Goal: Task Accomplishment & Management: Use online tool/utility

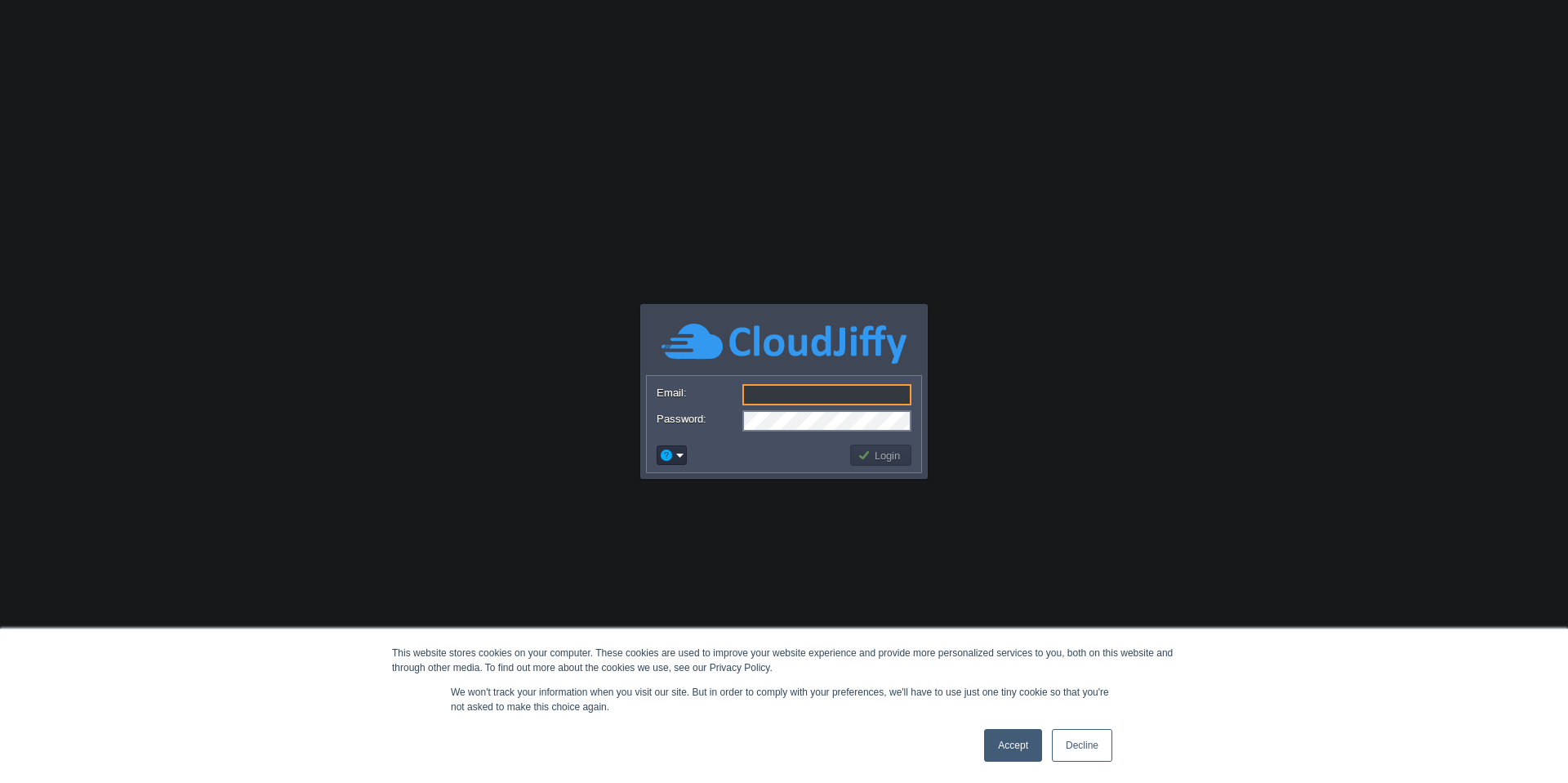
type input "[EMAIL_ADDRESS][DOMAIN_NAME]"
click at [897, 449] on button "Login" at bounding box center [880, 455] width 47 height 15
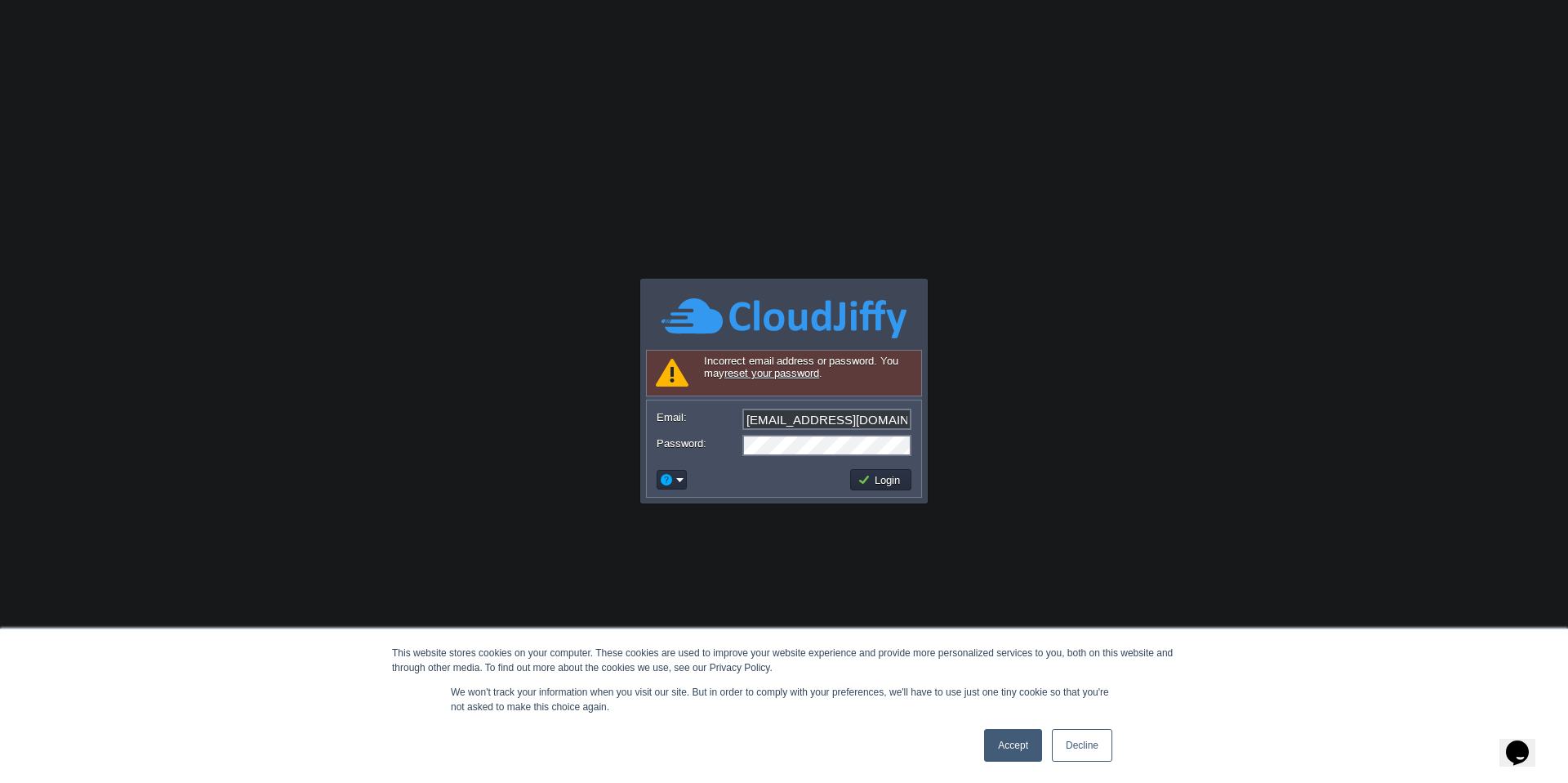
click at [1088, 746] on link "Decline" at bounding box center [1082, 745] width 60 height 33
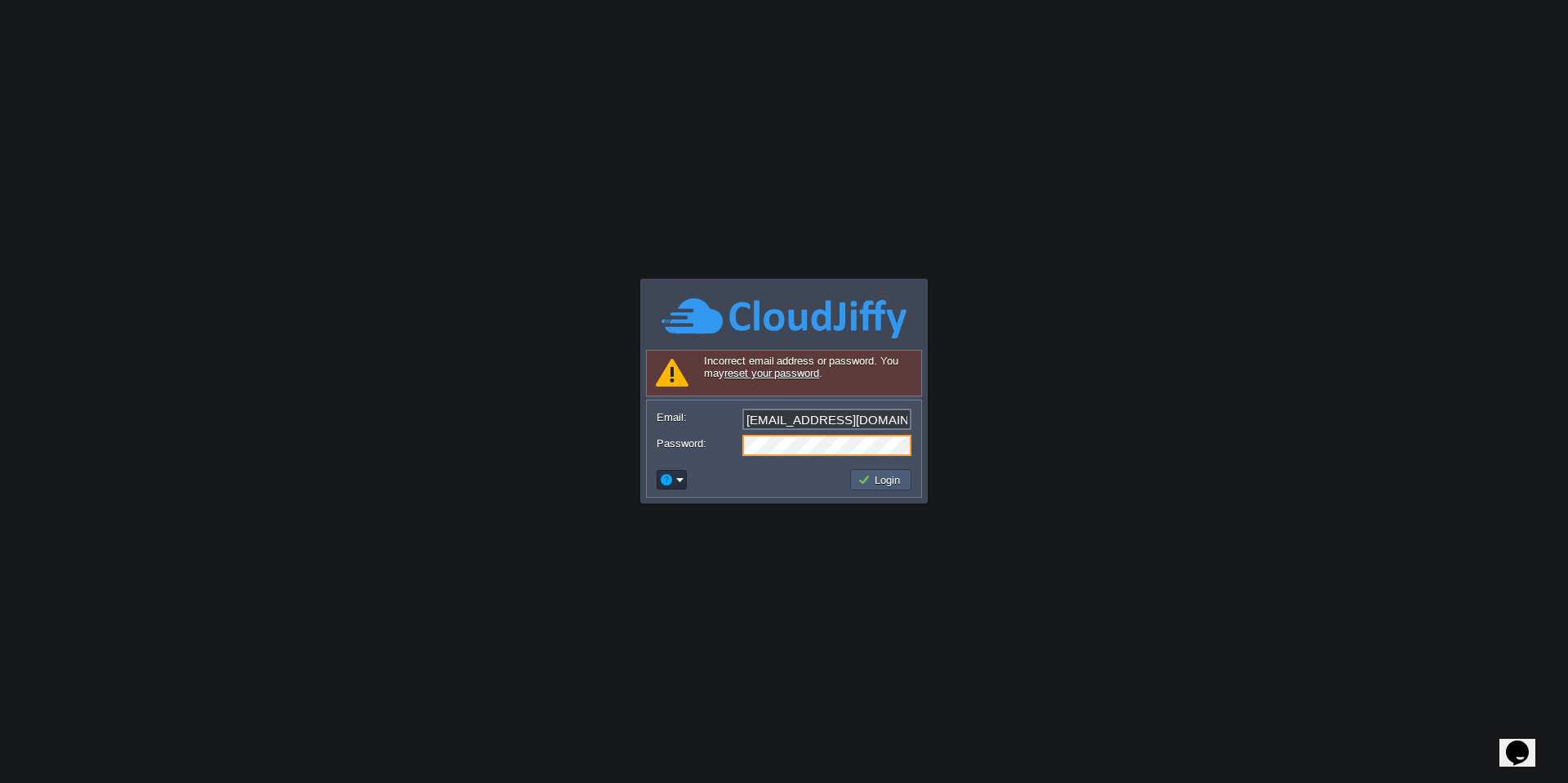
click at [888, 481] on button "Login" at bounding box center [880, 479] width 47 height 15
click at [709, 424] on form "Email: admin@comtrax.ch Password:" at bounding box center [784, 431] width 274 height 62
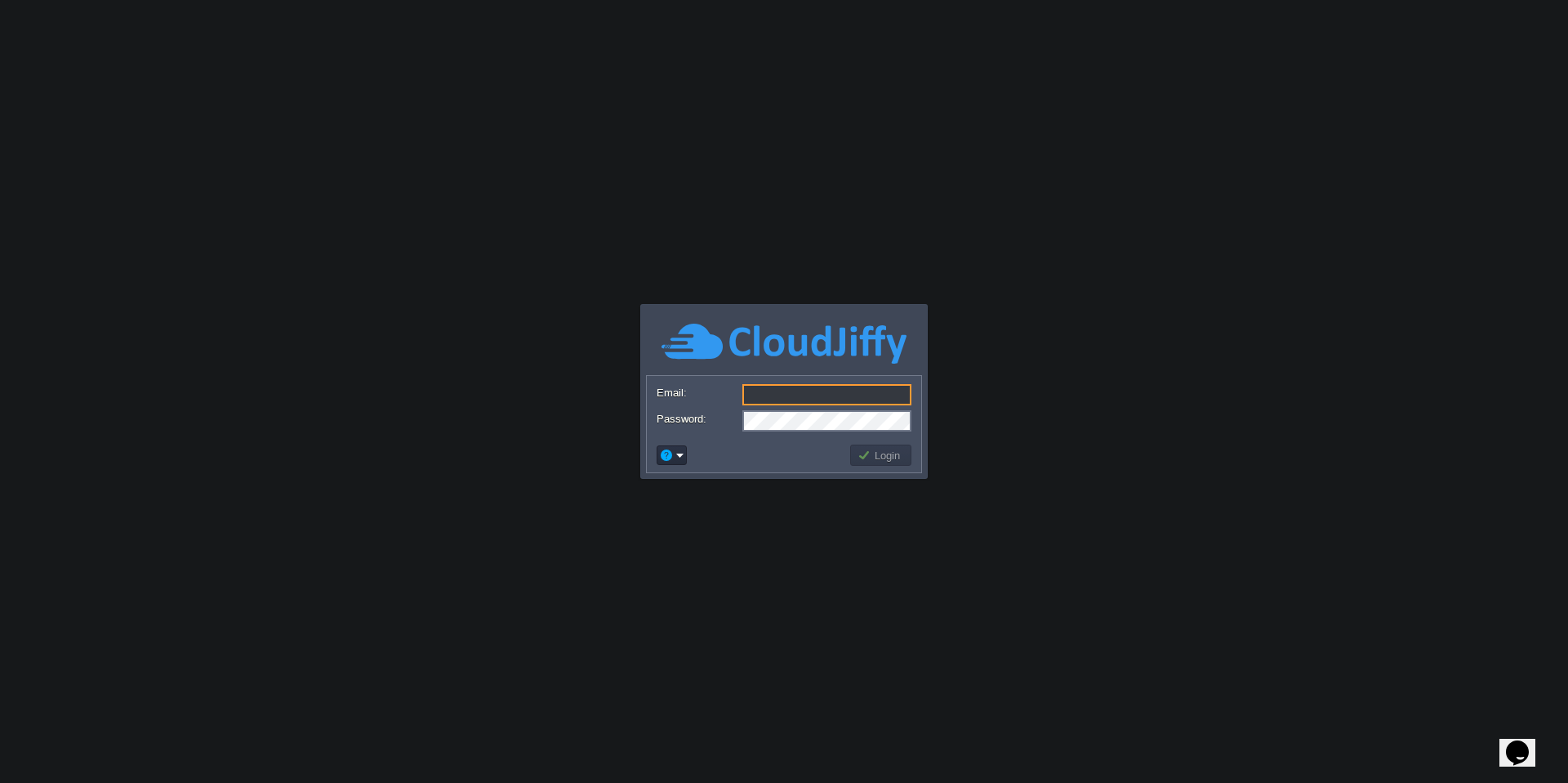
click at [795, 392] on input "Email:" at bounding box center [826, 395] width 169 height 21
type input "[EMAIL_ADDRESS][DOMAIN_NAME]"
click at [879, 458] on button "Login" at bounding box center [880, 455] width 47 height 15
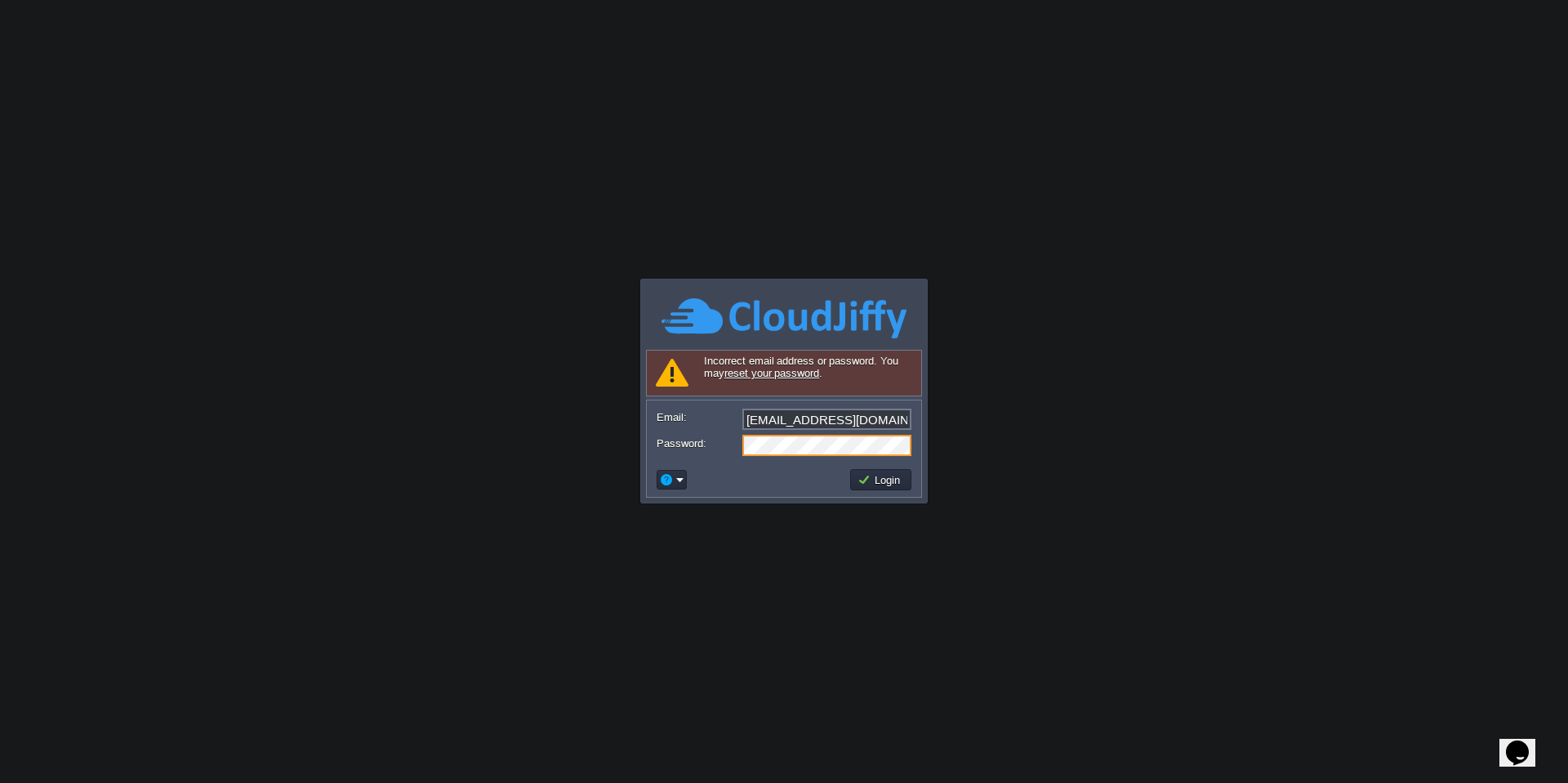
drag, startPoint x: 755, startPoint y: 477, endPoint x: 781, endPoint y: 478, distance: 26.0
click at [755, 477] on td at bounding box center [751, 479] width 194 height 26
click at [880, 489] on td "Login" at bounding box center [880, 479] width 61 height 21
